Goal: Task Accomplishment & Management: Use online tool/utility

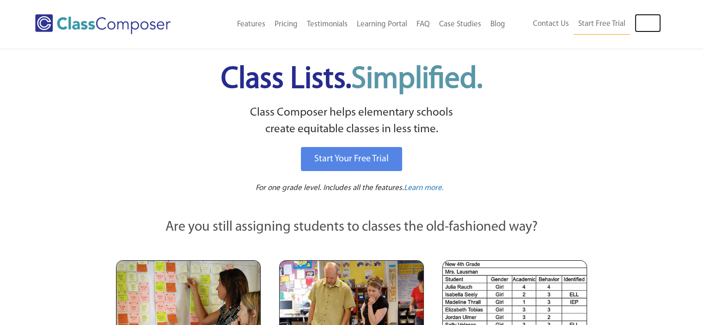
click at [651, 22] on link "Log In" at bounding box center [647, 23] width 26 height 18
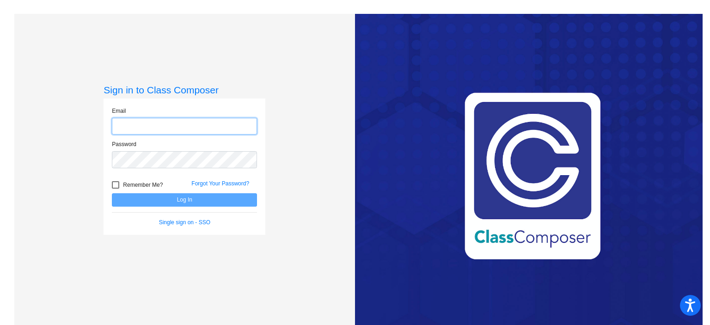
type input "carla_hegler@upland.k12.ca.us"
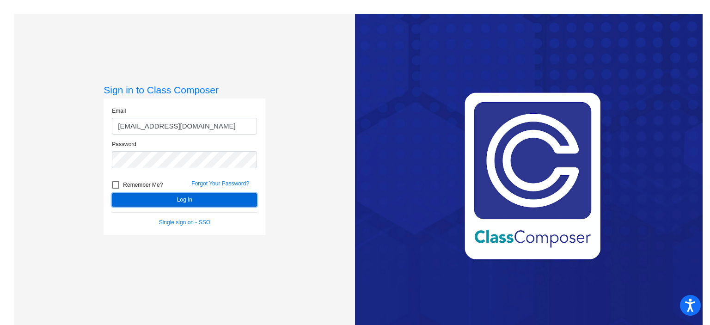
click at [222, 200] on button "Log In" at bounding box center [184, 199] width 145 height 13
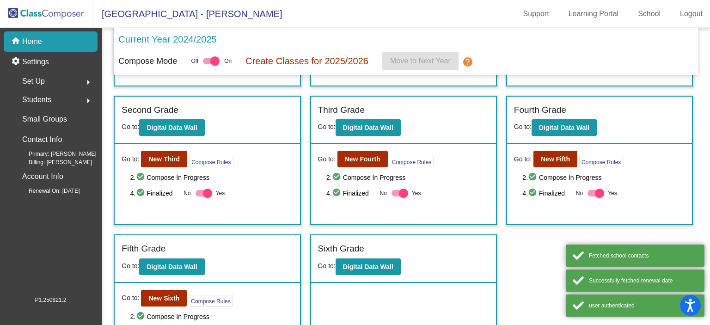
scroll to position [125, 0]
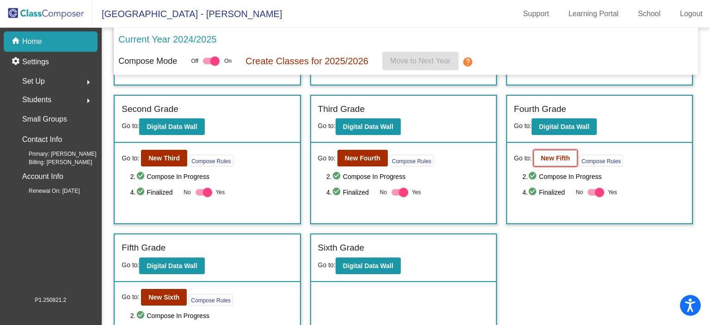
click at [547, 150] on button "New Fifth" at bounding box center [555, 158] width 44 height 17
